Goal: Information Seeking & Learning: Learn about a topic

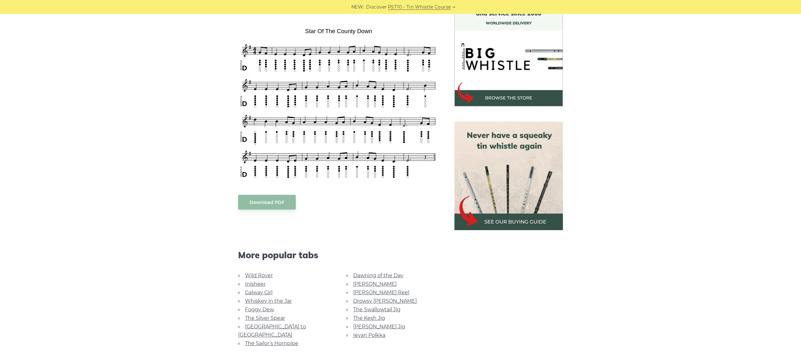
scroll to position [186, 0]
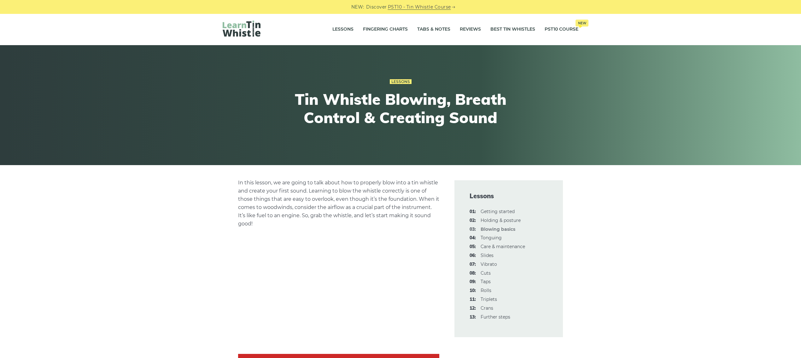
scroll to position [166, 0]
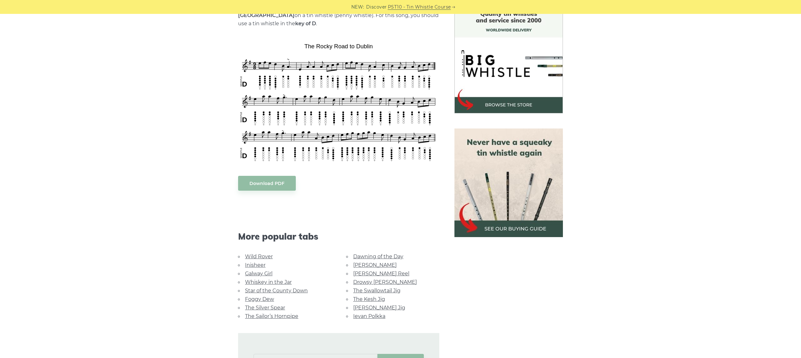
scroll to position [177, 0]
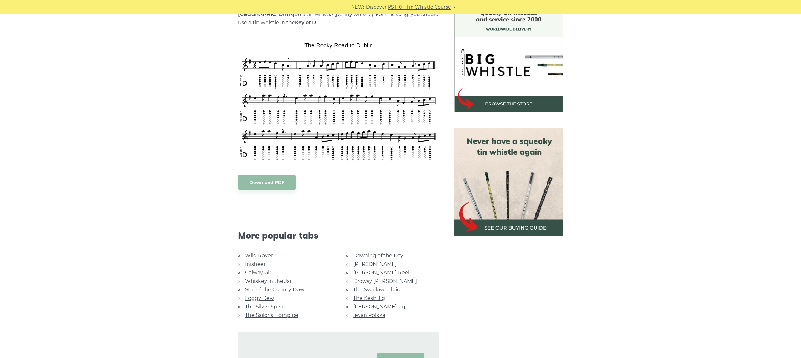
click at [359, 252] on link "Dawning of the Day" at bounding box center [378, 255] width 50 height 6
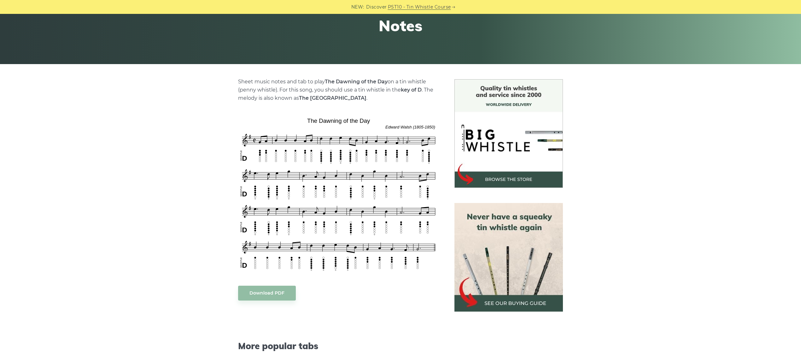
scroll to position [119, 0]
